Goal: Task Accomplishment & Management: Use online tool/utility

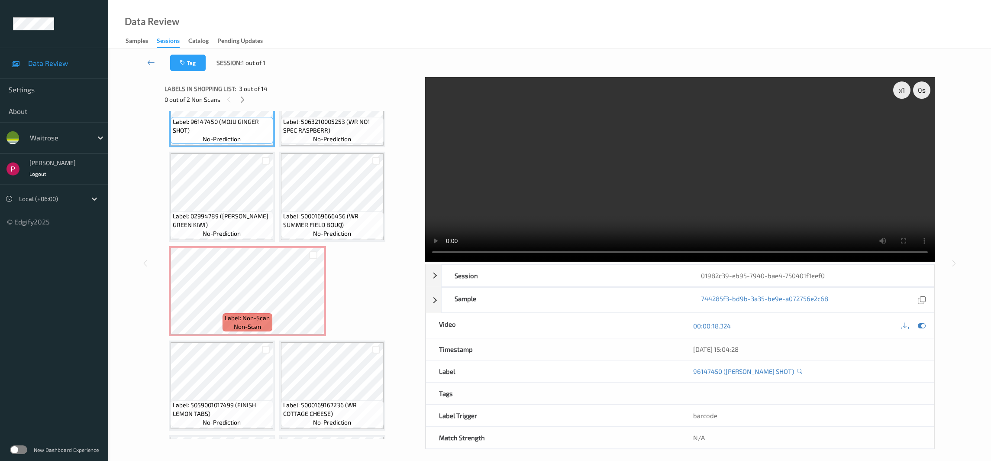
scroll to position [159, 0]
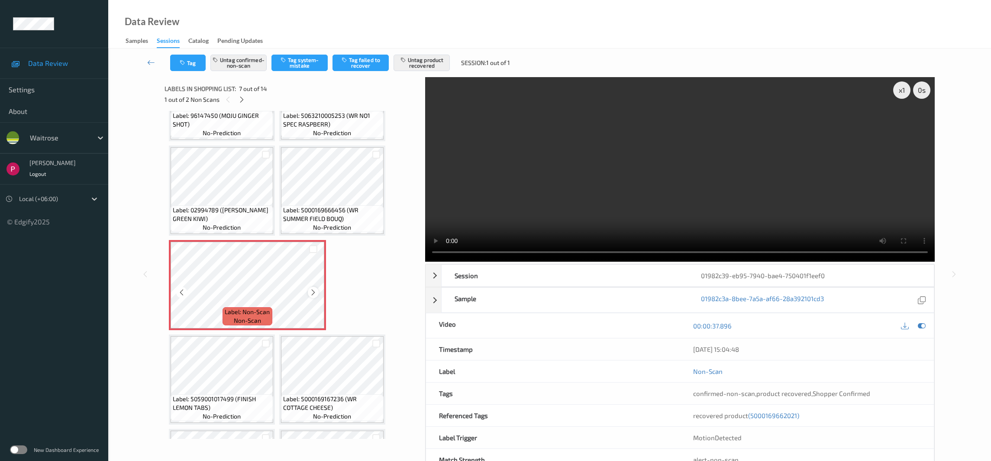
click at [314, 289] on icon at bounding box center [313, 292] width 7 height 8
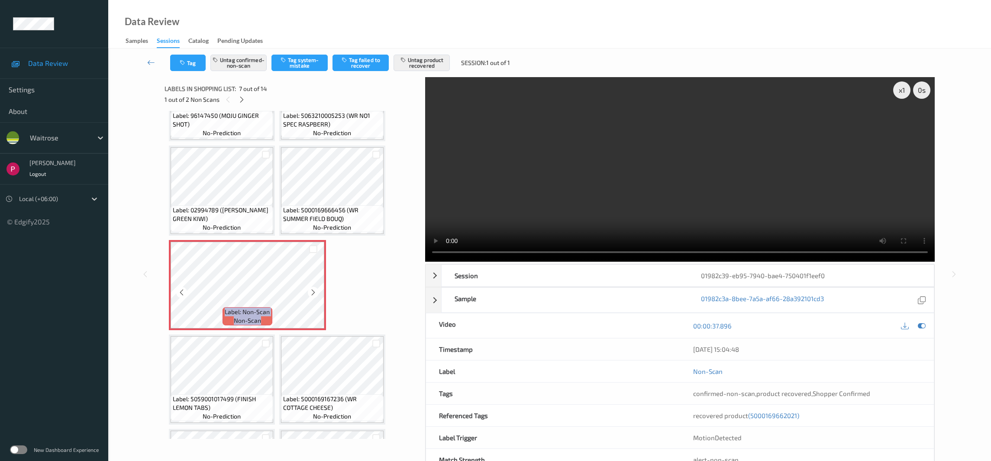
click at [314, 289] on icon at bounding box center [313, 292] width 7 height 8
click at [314, 290] on icon at bounding box center [313, 292] width 7 height 8
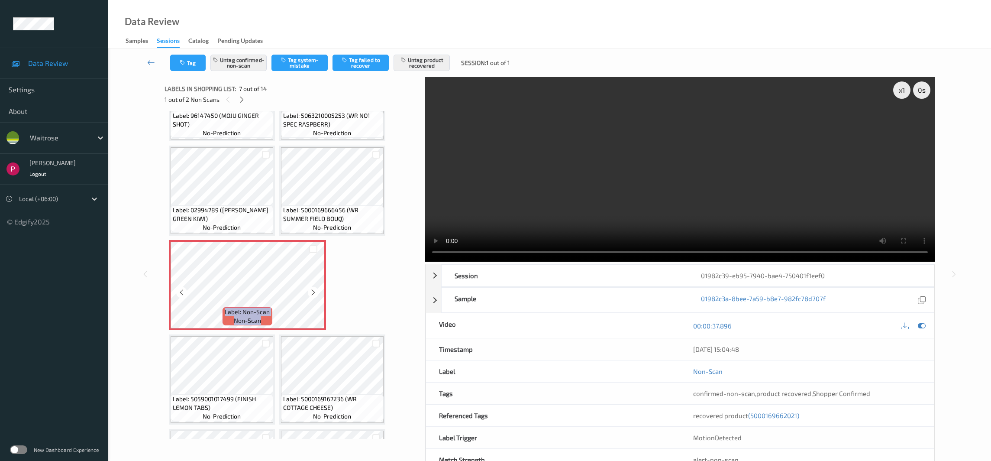
click at [314, 290] on icon at bounding box center [313, 292] width 7 height 8
